Goal: Navigation & Orientation: Find specific page/section

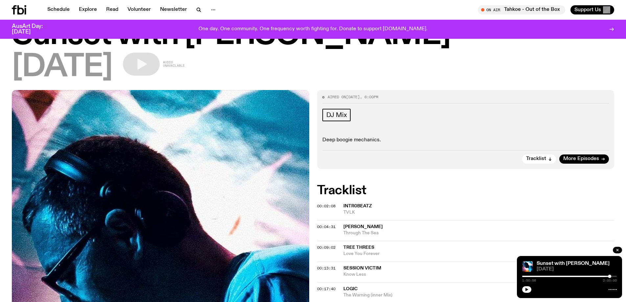
scroll to position [28, 0]
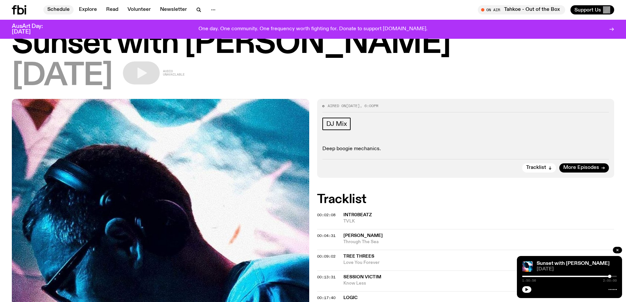
click at [63, 8] on link "Schedule" at bounding box center [58, 9] width 30 height 9
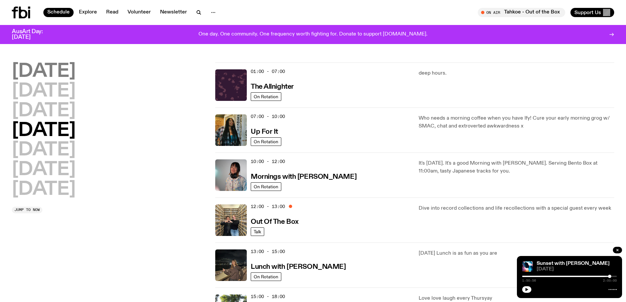
click at [39, 73] on h2 "[DATE]" at bounding box center [44, 71] width 64 height 18
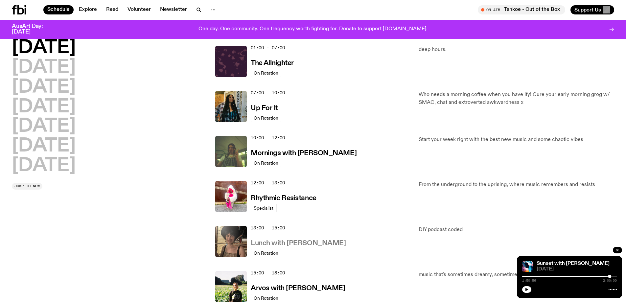
scroll to position [117, 0]
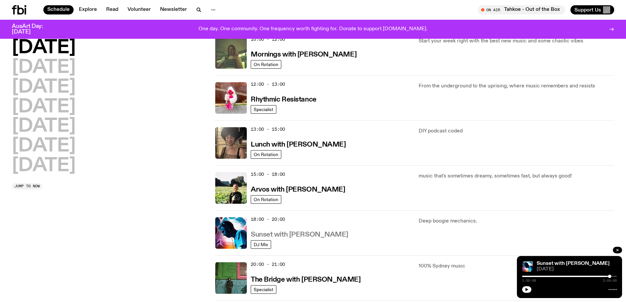
click at [317, 233] on h3 "Sunset with [PERSON_NAME]" at bounding box center [300, 234] width 98 height 7
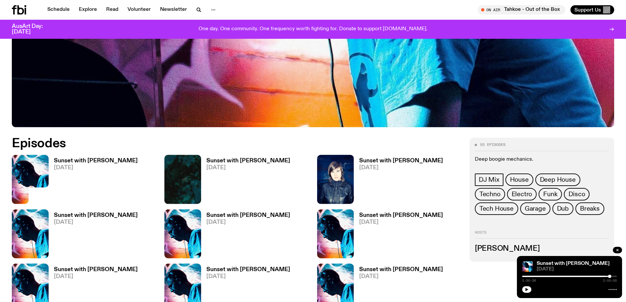
scroll to position [393, 0]
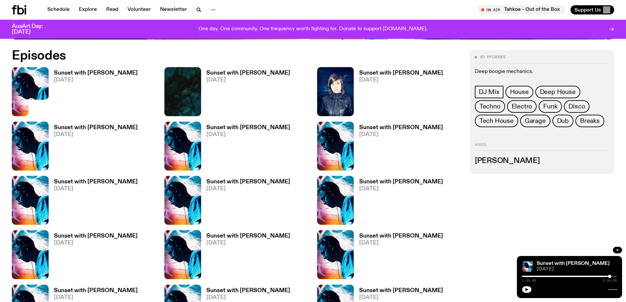
click at [119, 72] on h3 "Sunset with [PERSON_NAME]" at bounding box center [96, 73] width 84 height 6
